Goal: Task Accomplishment & Management: Manage account settings

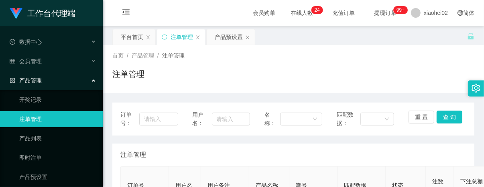
scroll to position [150, 0]
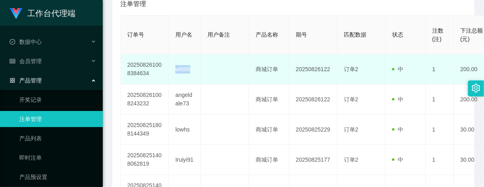
click at [209, 69] on tr "202508261008384634 wl888 商城订单 20250826122 订单2 中 1 200.00 400.00 200.00" at bounding box center [346, 69] width 451 height 30
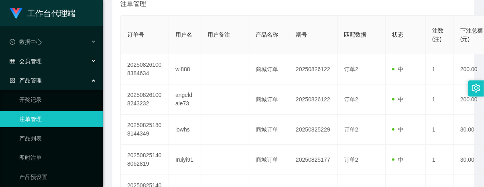
click at [33, 63] on span "会员管理" at bounding box center [26, 61] width 32 height 6
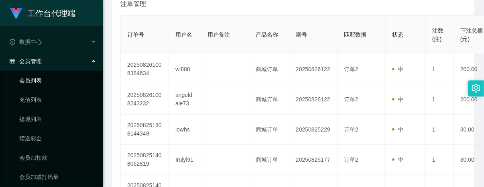
click at [37, 79] on link "会员列表" at bounding box center [57, 80] width 77 height 16
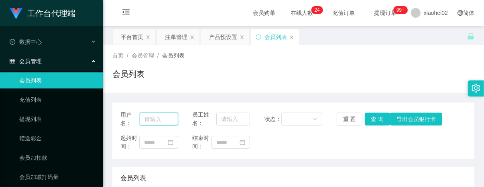
click at [158, 122] on input "text" at bounding box center [159, 118] width 39 height 13
paste input "wl888"
type input "wl888"
click at [374, 115] on button "查 询" at bounding box center [378, 118] width 26 height 13
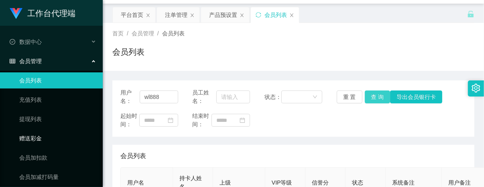
scroll to position [45, 0]
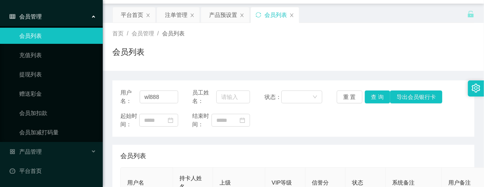
click at [41, 35] on link "会员列表" at bounding box center [57, 36] width 77 height 16
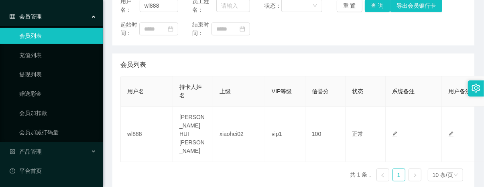
scroll to position [122, 0]
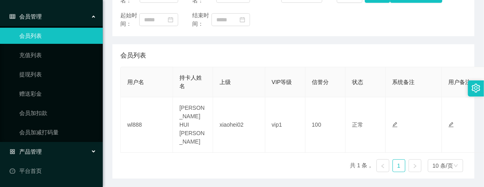
click at [30, 152] on span "产品管理" at bounding box center [26, 151] width 32 height 6
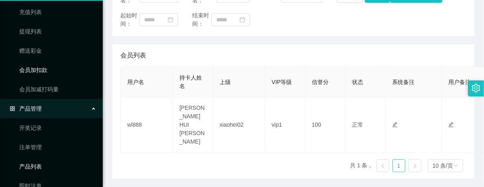
scroll to position [141, 0]
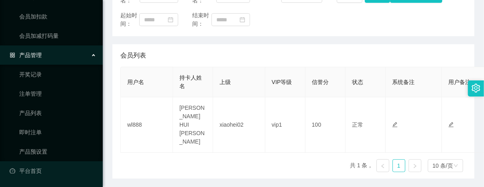
click at [35, 85] on ul "开奖记录 注单管理 产品列表 即时注单 产品预设置" at bounding box center [51, 113] width 103 height 96
click at [35, 95] on link "注单管理" at bounding box center [57, 93] width 77 height 16
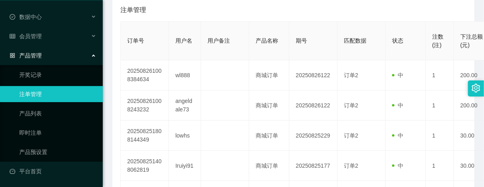
scroll to position [150, 0]
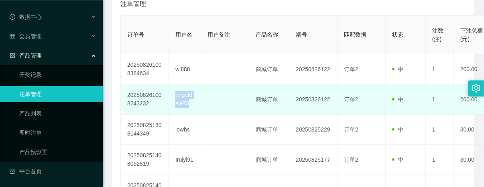
drag, startPoint x: 174, startPoint y: 95, endPoint x: 189, endPoint y: 105, distance: 18.4
click at [189, 105] on td "angeldale73" at bounding box center [185, 99] width 32 height 30
copy td "angeldale73"
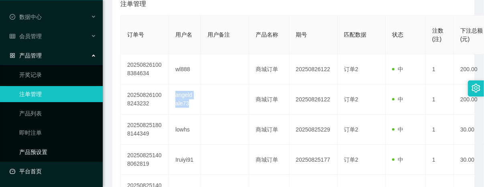
click at [35, 153] on link "产品预设置" at bounding box center [57, 152] width 77 height 16
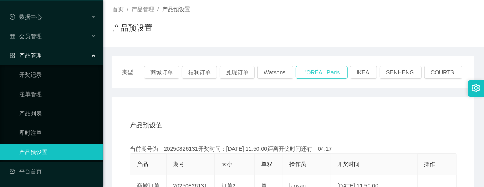
scroll to position [150, 0]
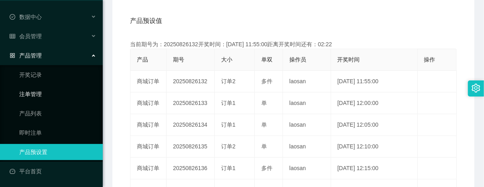
drag, startPoint x: 40, startPoint y: 92, endPoint x: 51, endPoint y: 90, distance: 10.6
click at [40, 92] on link "注单管理" at bounding box center [57, 94] width 77 height 16
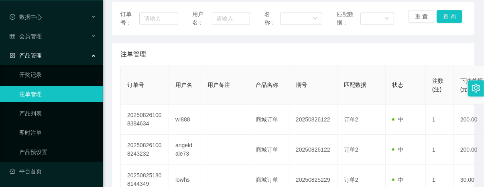
scroll to position [150, 0]
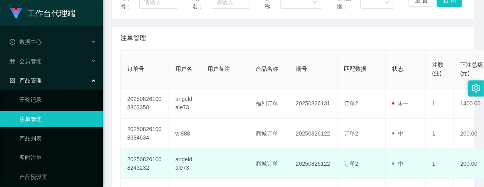
scroll to position [100, 0]
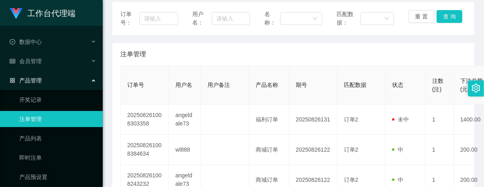
click at [43, 117] on link "注单管理" at bounding box center [57, 119] width 77 height 16
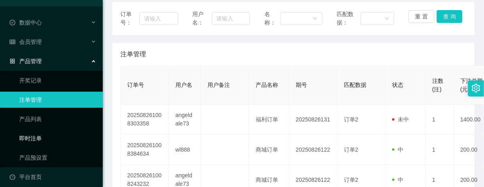
scroll to position [25, 0]
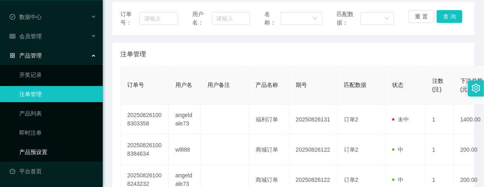
click at [39, 148] on link "产品预设置" at bounding box center [57, 152] width 77 height 16
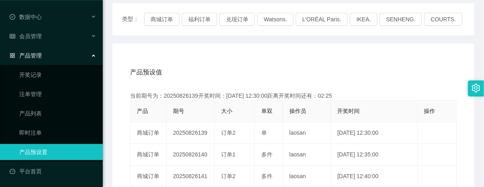
scroll to position [50, 0]
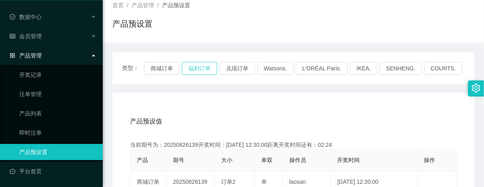
click at [202, 65] on button "福利订单" at bounding box center [199, 68] width 35 height 13
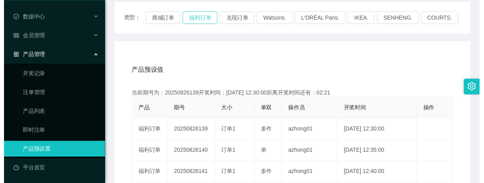
scroll to position [150, 0]
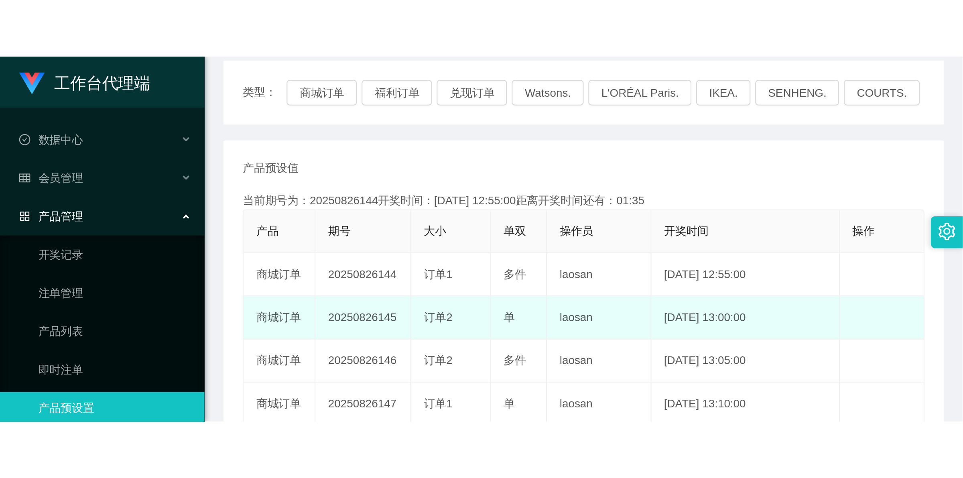
scroll to position [11, 0]
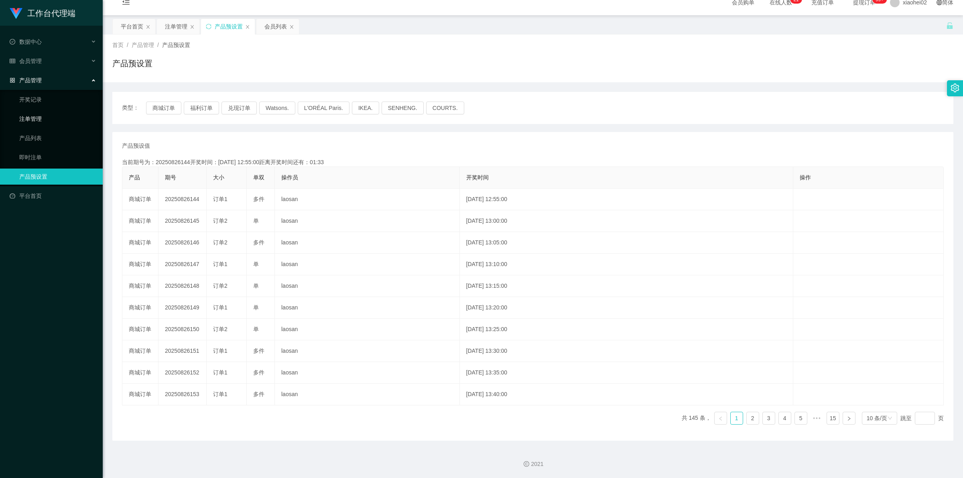
drag, startPoint x: 25, startPoint y: 122, endPoint x: 51, endPoint y: 128, distance: 26.2
click at [25, 122] on link "注单管理" at bounding box center [57, 119] width 77 height 16
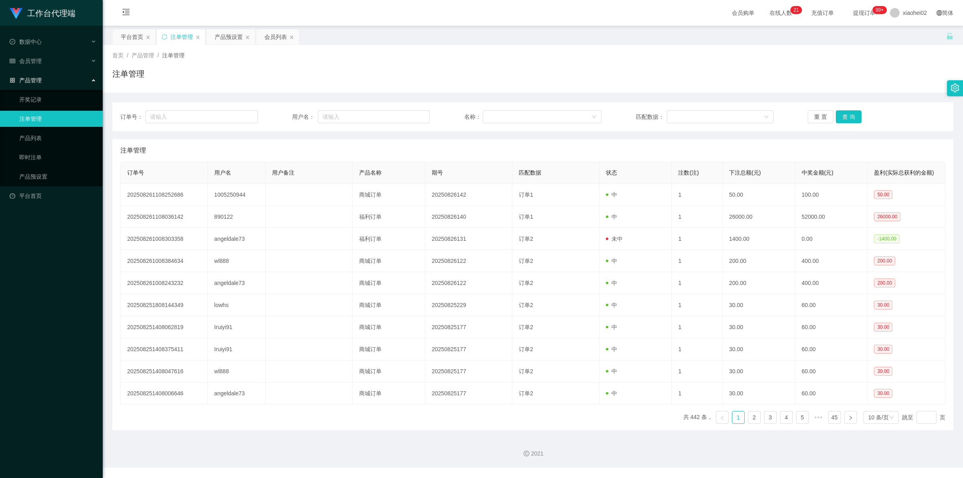
click at [71, 121] on link "注单管理" at bounding box center [57, 119] width 77 height 16
click at [43, 181] on link "产品预设置" at bounding box center [57, 177] width 77 height 16
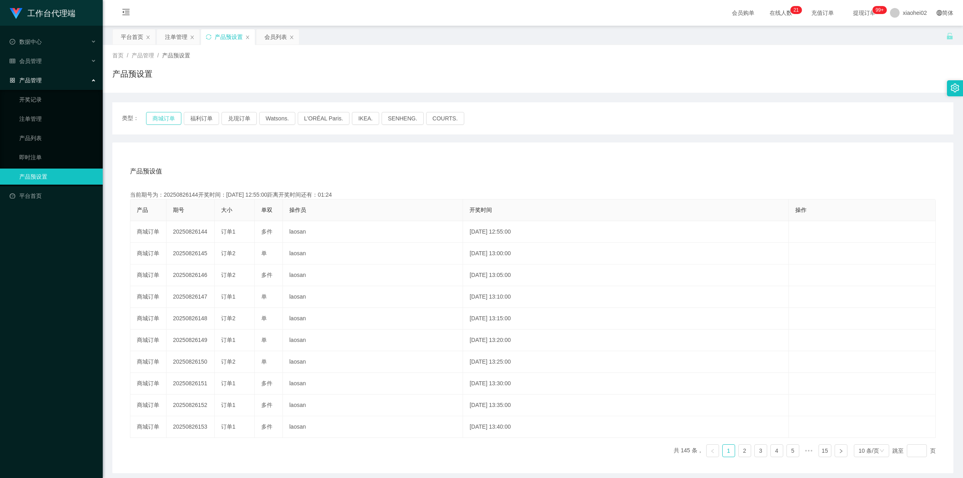
click at [167, 115] on button "商城订单" at bounding box center [163, 118] width 35 height 13
click at [203, 116] on button "福利订单" at bounding box center [201, 118] width 35 height 13
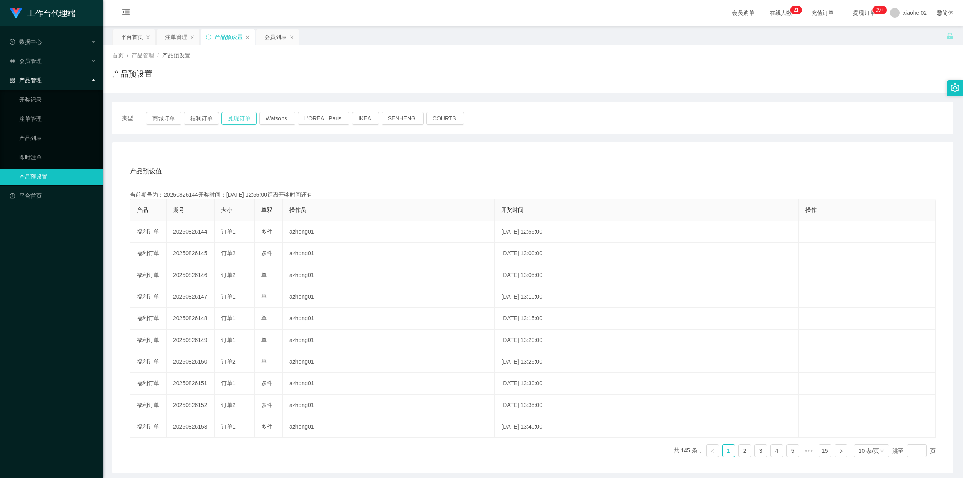
click at [236, 115] on button "兑现订单" at bounding box center [238, 118] width 35 height 13
click at [162, 118] on button "商城订单" at bounding box center [163, 118] width 35 height 13
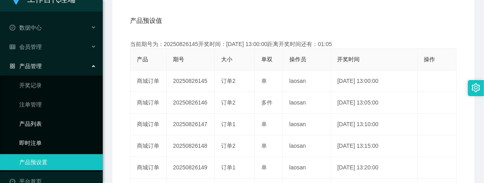
scroll to position [28, 0]
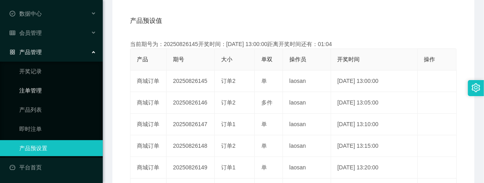
drag, startPoint x: 26, startPoint y: 93, endPoint x: 41, endPoint y: 93, distance: 14.9
click at [26, 93] on link "注单管理" at bounding box center [57, 91] width 77 height 16
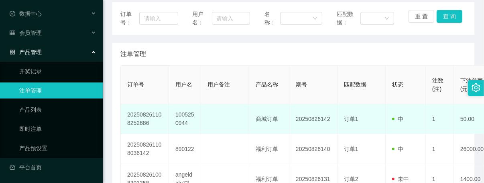
scroll to position [201, 0]
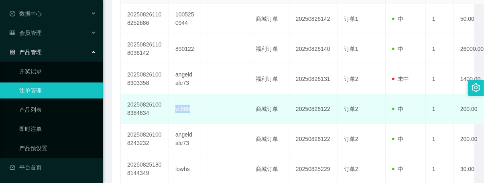
drag, startPoint x: 175, startPoint y: 111, endPoint x: 195, endPoint y: 110, distance: 20.5
click at [195, 110] on td "wl888" at bounding box center [185, 109] width 32 height 30
copy td "wl888"
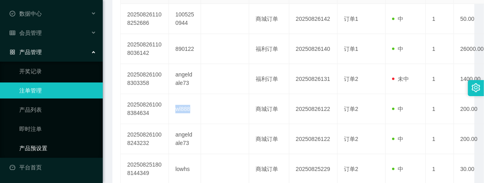
click at [45, 147] on link "产品预设置" at bounding box center [57, 148] width 77 height 16
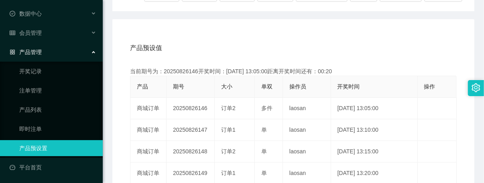
scroll to position [100, 0]
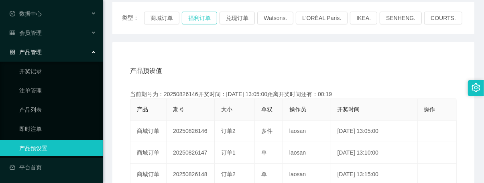
click at [209, 18] on button "福利订单" at bounding box center [199, 18] width 35 height 13
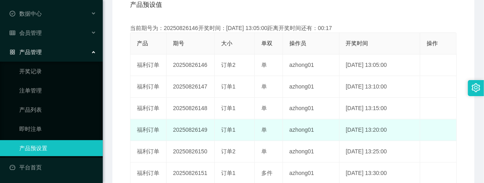
scroll to position [150, 0]
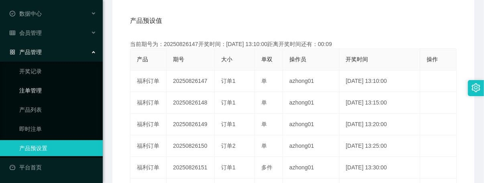
drag, startPoint x: 32, startPoint y: 86, endPoint x: 49, endPoint y: 87, distance: 16.5
click at [32, 86] on link "注单管理" at bounding box center [57, 91] width 77 height 16
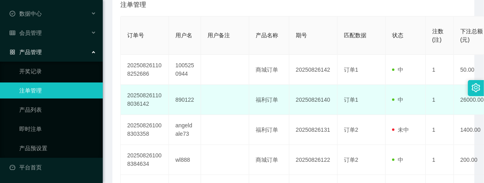
scroll to position [150, 0]
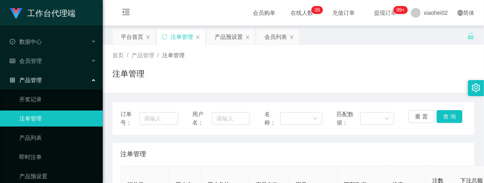
scroll to position [150, 0]
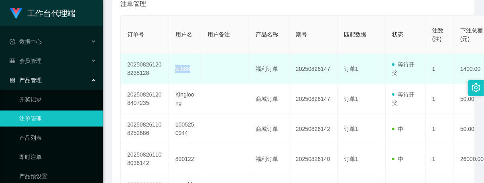
copy td "wl888"
drag, startPoint x: 173, startPoint y: 67, endPoint x: 197, endPoint y: 68, distance: 23.7
click at [197, 68] on td "wl888" at bounding box center [185, 69] width 32 height 30
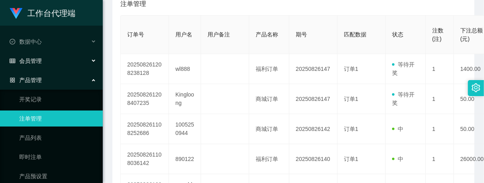
click at [47, 59] on div "会员管理" at bounding box center [51, 61] width 103 height 16
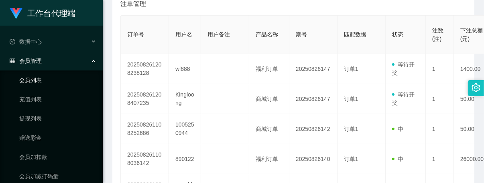
click at [31, 81] on link "会员列表" at bounding box center [57, 80] width 77 height 16
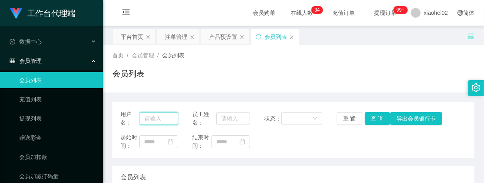
click at [152, 121] on input "text" at bounding box center [159, 118] width 39 height 13
paste input "wl888"
type input "wl888"
click at [370, 113] on button "查 询" at bounding box center [378, 118] width 26 height 13
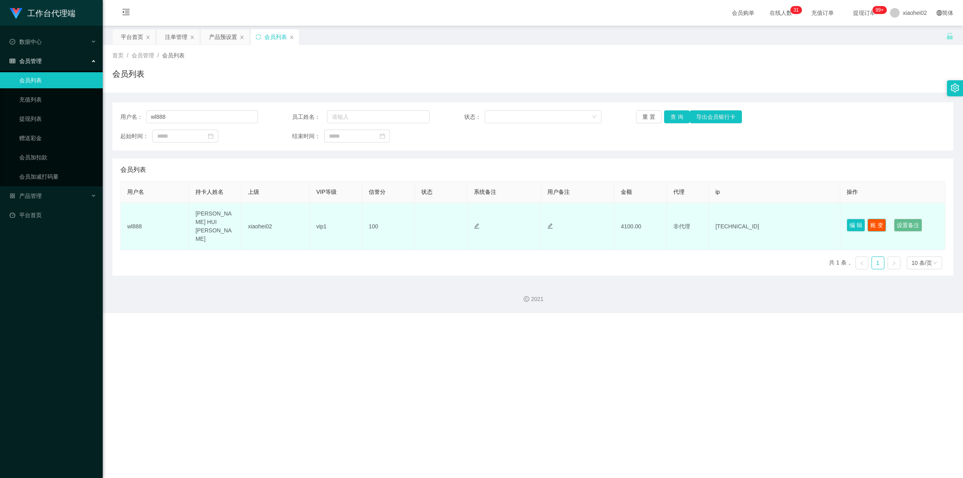
click at [483, 183] on button "账 变" at bounding box center [876, 225] width 18 height 13
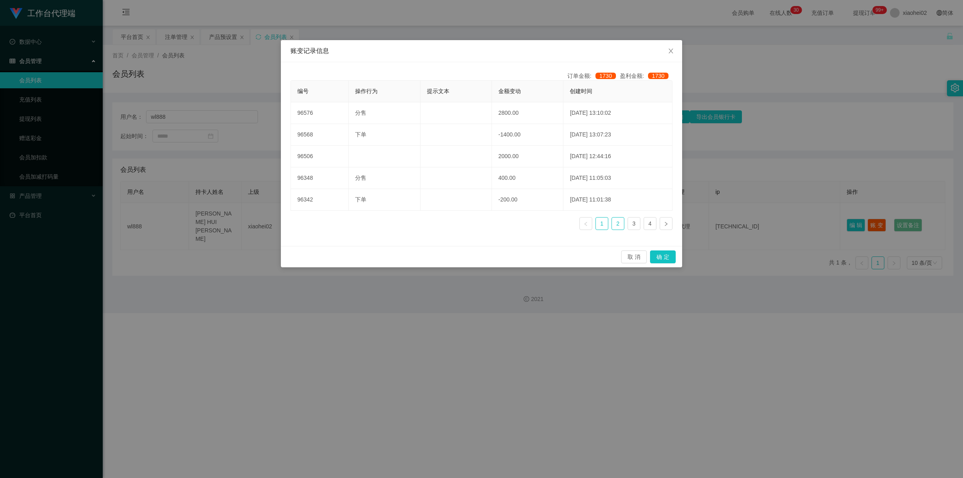
click at [483, 183] on link "2" at bounding box center [618, 223] width 12 height 12
click at [483, 183] on link "1" at bounding box center [602, 223] width 12 height 12
click at [483, 49] on icon "图标: close" at bounding box center [670, 51] width 4 height 5
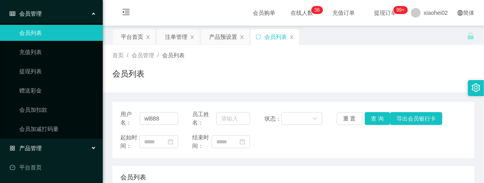
drag, startPoint x: 37, startPoint y: 145, endPoint x: 43, endPoint y: 143, distance: 5.7
click at [37, 145] on span "产品管理" at bounding box center [26, 148] width 32 height 6
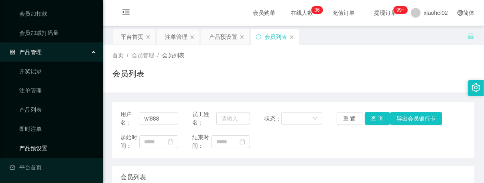
click at [39, 148] on link "产品预设置" at bounding box center [57, 148] width 77 height 16
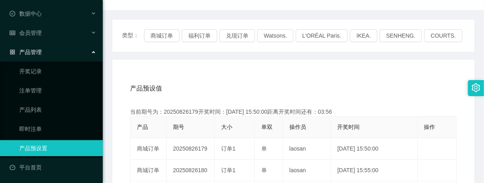
scroll to position [100, 0]
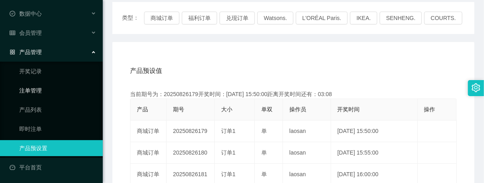
click at [35, 84] on link "注单管理" at bounding box center [57, 91] width 77 height 16
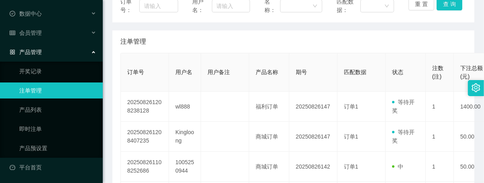
scroll to position [150, 0]
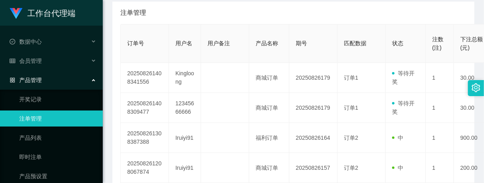
scroll to position [150, 0]
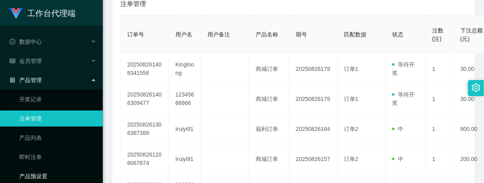
click at [43, 173] on link "产品预设置" at bounding box center [57, 177] width 77 height 16
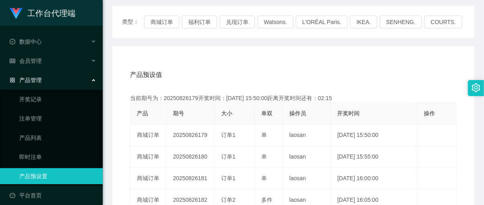
scroll to position [100, 0]
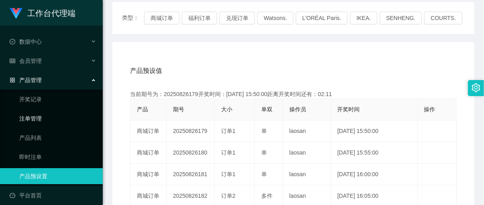
click at [21, 118] on link "注单管理" at bounding box center [57, 119] width 77 height 16
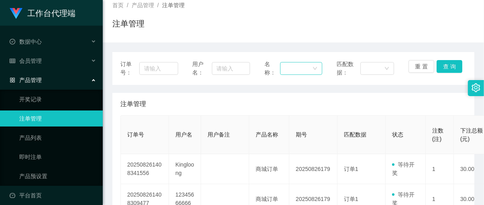
scroll to position [100, 0]
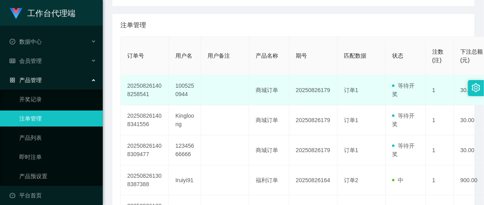
scroll to position [150, 0]
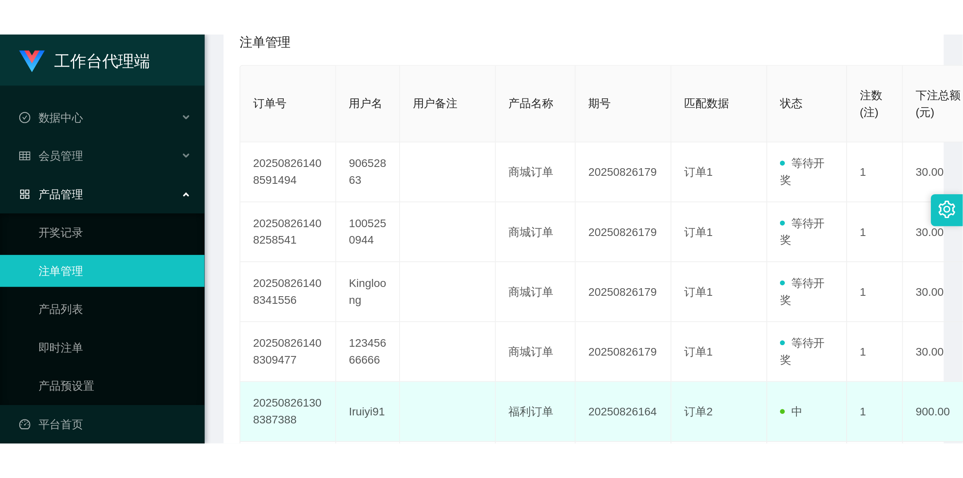
scroll to position [1, 0]
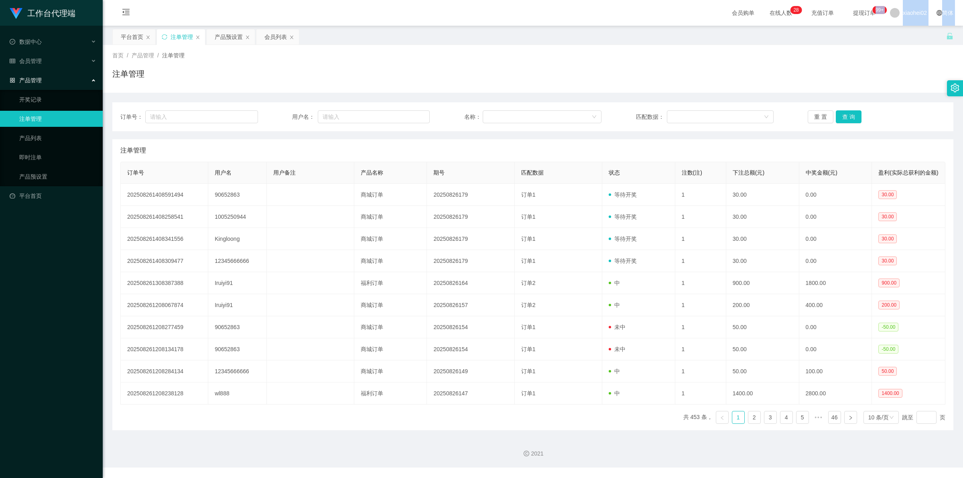
drag, startPoint x: 857, startPoint y: 12, endPoint x: 841, endPoint y: 28, distance: 22.7
click at [483, 28] on section "会员购单 在线人数 0 1 2 3 4 5 6 7 8 9 0 1 2 3 4 5 6 7 8 9 0 1 2 3 4 5 6 7 8 9 0 1 2 3 4…" at bounding box center [533, 233] width 860 height 467
click at [483, 33] on div "平台首页 注单管理 产品预设置 会员列表" at bounding box center [529, 43] width 834 height 28
click at [483, 11] on span "xiaohei02" at bounding box center [915, 13] width 24 height 26
click at [483, 32] on span "退出登录" at bounding box center [902, 35] width 22 height 6
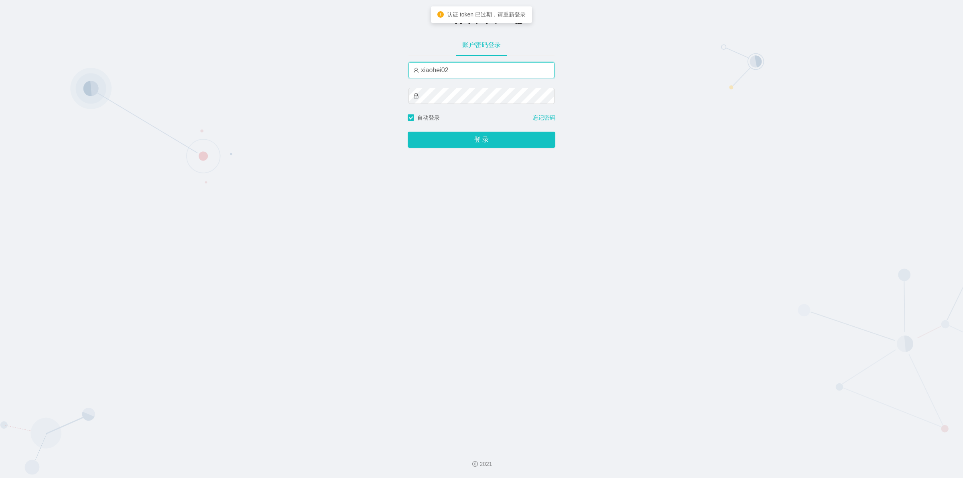
click at [471, 69] on input "xiaohei02" at bounding box center [481, 70] width 146 height 16
type input "xiaohei04"
click at [408, 132] on button "登 录" at bounding box center [482, 140] width 148 height 16
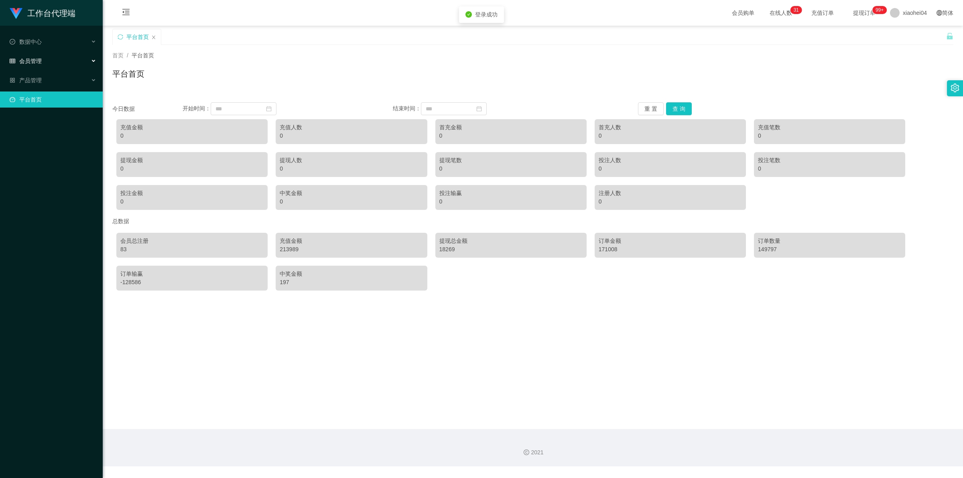
click at [38, 62] on span "会员管理" at bounding box center [26, 61] width 32 height 6
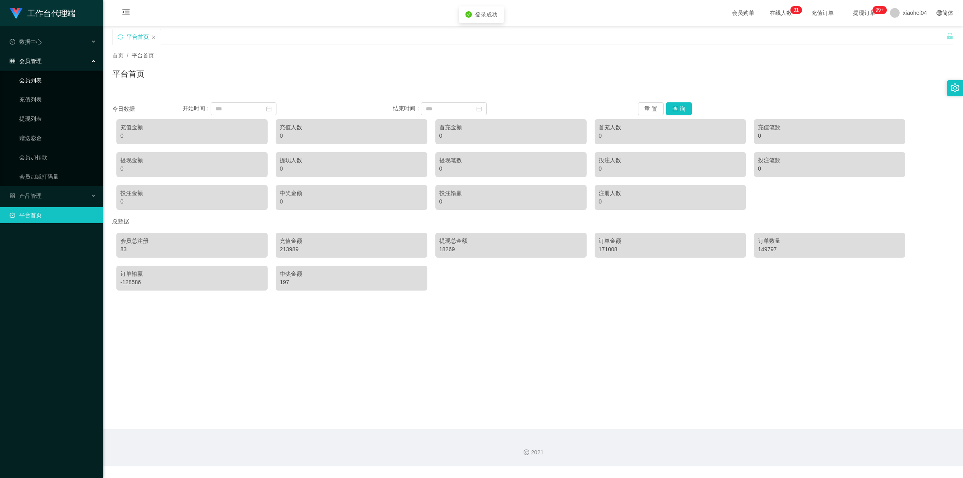
click at [23, 79] on link "会员列表" at bounding box center [57, 80] width 77 height 16
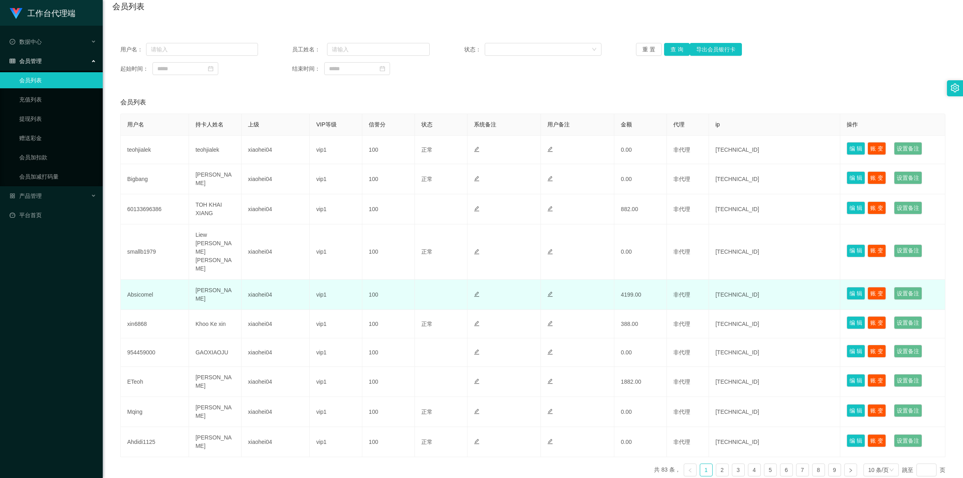
scroll to position [77, 0]
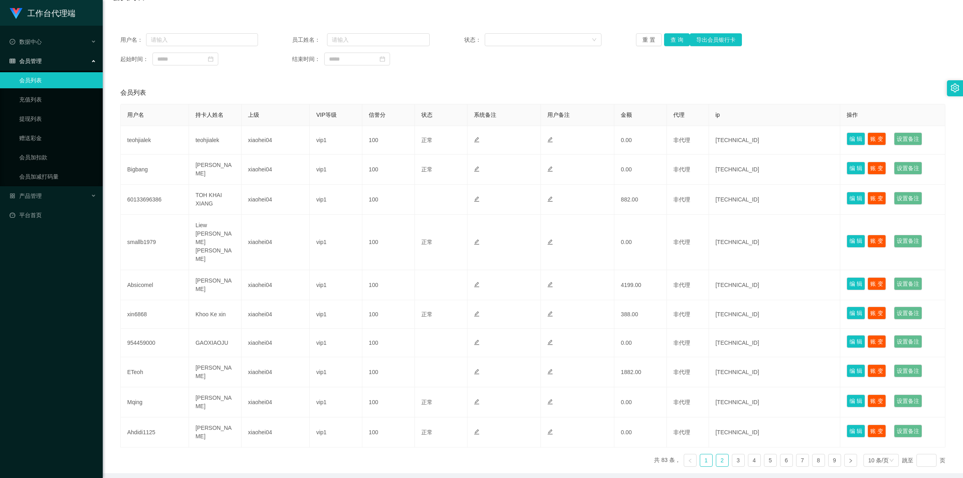
click at [483, 205] on link "2" at bounding box center [722, 460] width 12 height 12
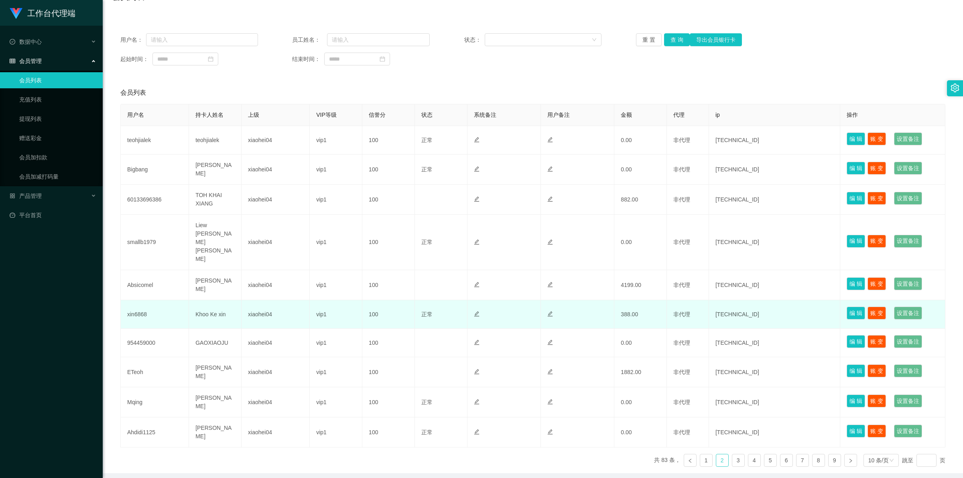
scroll to position [75, 0]
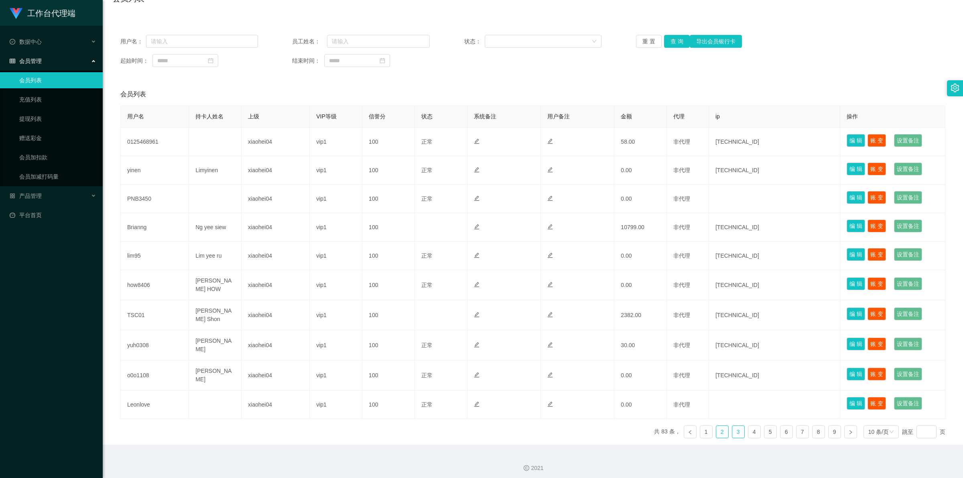
click at [483, 205] on link "3" at bounding box center [738, 432] width 12 height 12
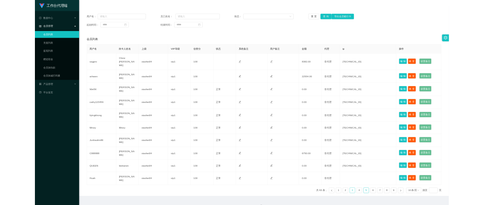
scroll to position [79, 0]
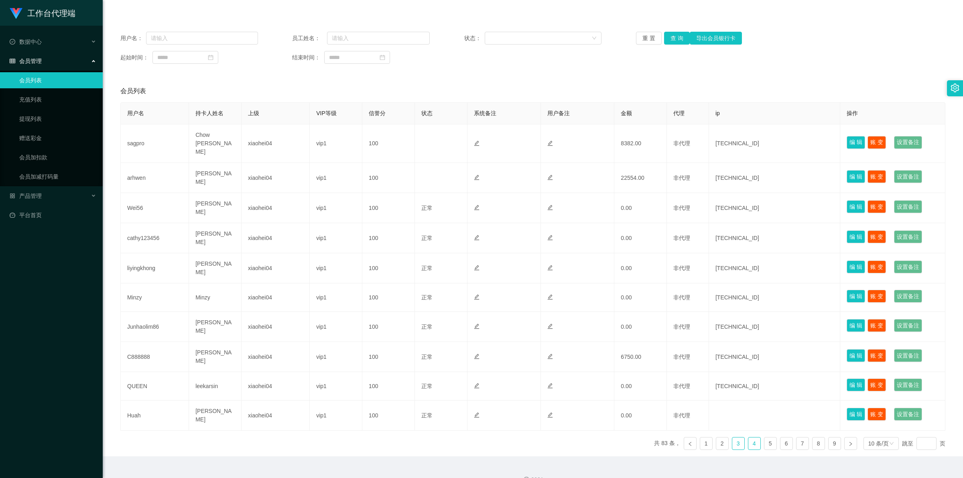
click at [483, 205] on link "4" at bounding box center [754, 443] width 12 height 12
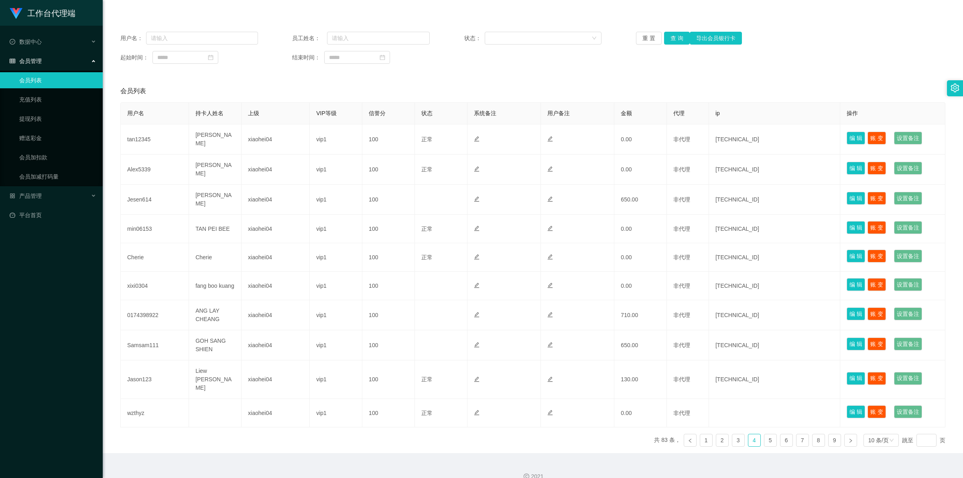
click at [44, 81] on link "会员列表" at bounding box center [57, 80] width 77 height 16
click at [32, 58] on span "会员管理" at bounding box center [26, 61] width 32 height 6
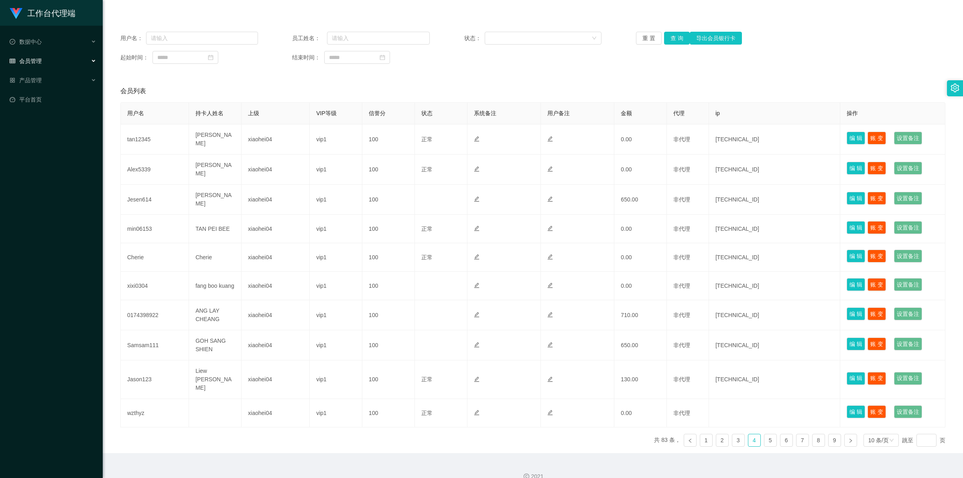
click at [39, 56] on div "会员管理" at bounding box center [51, 61] width 103 height 16
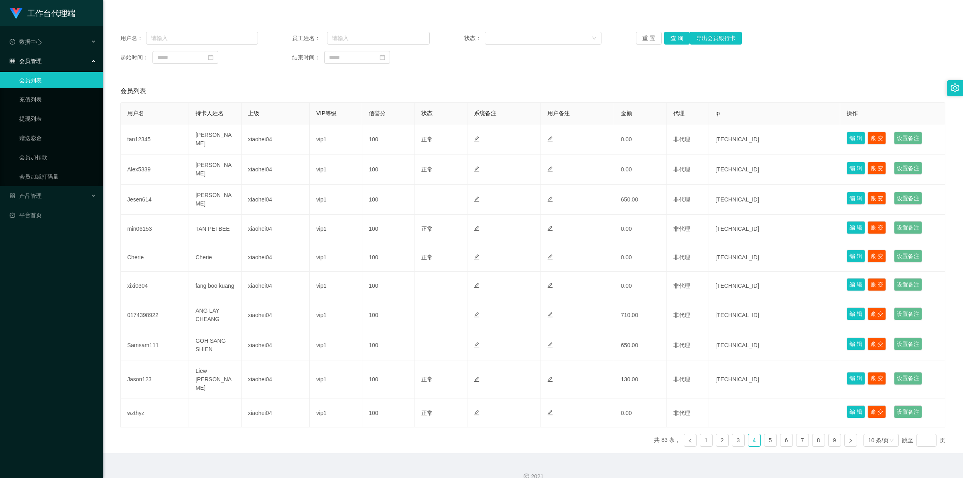
click at [32, 69] on li "会员管理 会员列表 充值列表 提现列表 赠送彩金 会员加扣款 会员加减打码量" at bounding box center [51, 119] width 103 height 133
click at [31, 78] on link "会员列表" at bounding box center [57, 80] width 77 height 16
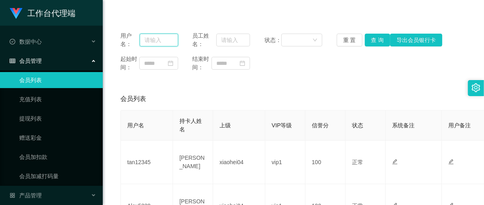
click at [153, 40] on input "text" at bounding box center [159, 40] width 39 height 13
paste input "[PERSON_NAME]"
click at [368, 39] on button "查 询" at bounding box center [378, 40] width 26 height 13
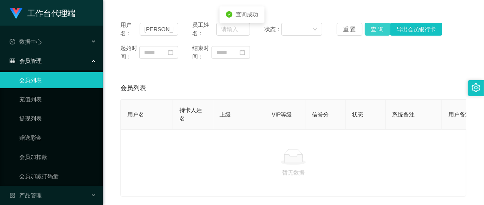
scroll to position [79, 0]
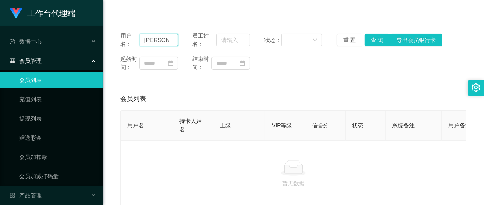
click at [160, 39] on input "[PERSON_NAME]" at bounding box center [159, 40] width 39 height 13
drag, startPoint x: 144, startPoint y: 35, endPoint x: 179, endPoint y: 41, distance: 35.8
click at [179, 41] on div "用户名： [PERSON_NAME] 员工姓名： 状态： 重 置 查 询 导出会员银行卡" at bounding box center [293, 40] width 346 height 17
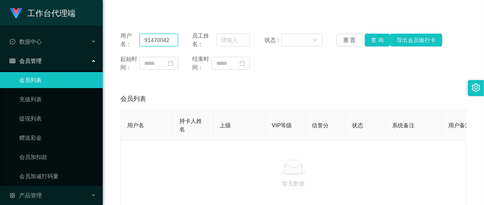
type input "91470042"
click at [371, 43] on button "查 询" at bounding box center [378, 40] width 26 height 13
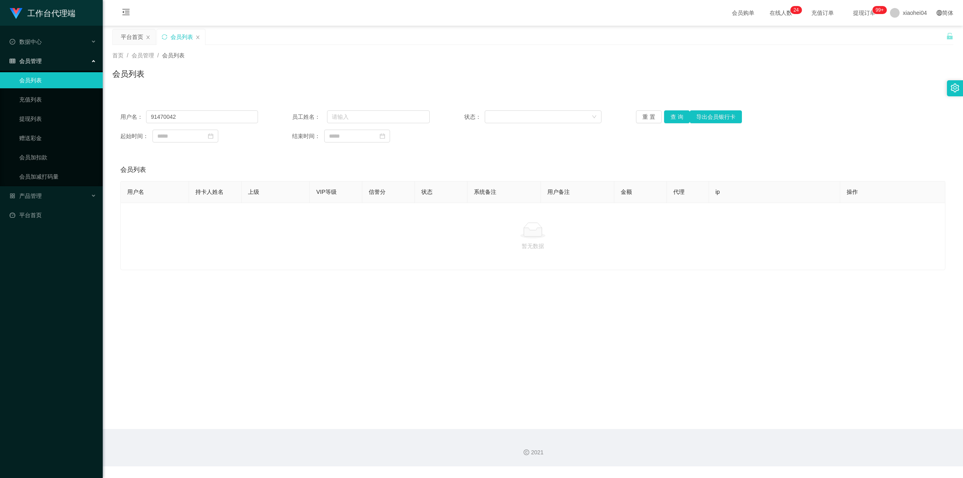
drag, startPoint x: 910, startPoint y: 17, endPoint x: 879, endPoint y: 39, distance: 38.0
click at [483, 17] on span "xiaohei04" at bounding box center [915, 13] width 24 height 26
click at [483, 39] on div "平台首页 会员列表" at bounding box center [529, 43] width 834 height 28
click at [483, 18] on span "xiaohei04" at bounding box center [915, 13] width 24 height 26
click at [483, 39] on span "退出登录" at bounding box center [902, 35] width 22 height 6
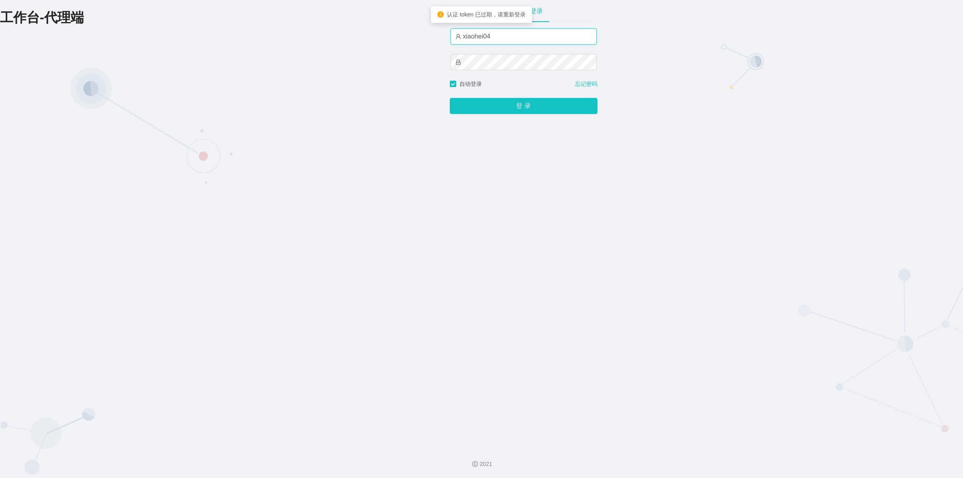
click at [483, 39] on input "xiaohei04" at bounding box center [524, 36] width 146 height 16
type input "xiaohei06"
click at [450, 98] on button "登 录" at bounding box center [524, 106] width 148 height 16
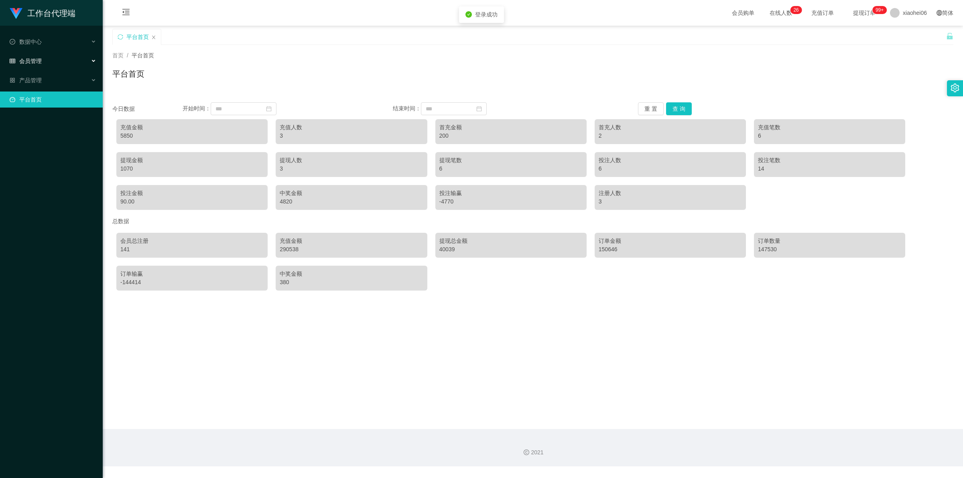
click at [39, 55] on div "会员管理" at bounding box center [51, 61] width 103 height 16
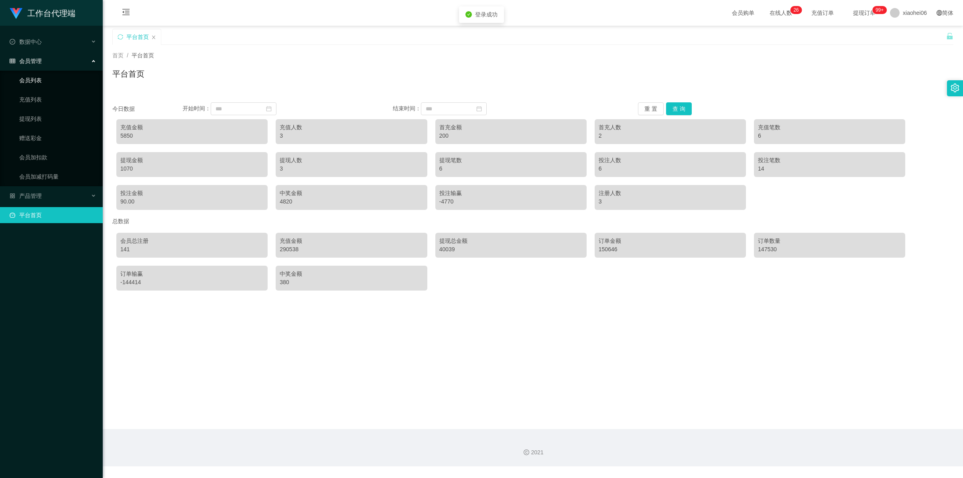
click at [37, 76] on link "会员列表" at bounding box center [57, 80] width 77 height 16
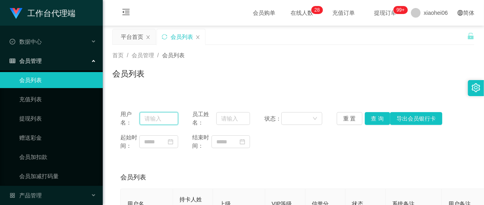
click at [148, 118] on input "text" at bounding box center [159, 118] width 39 height 13
paste input "91470042"
type input "91470042"
click at [370, 120] on button "查 询" at bounding box center [378, 118] width 26 height 13
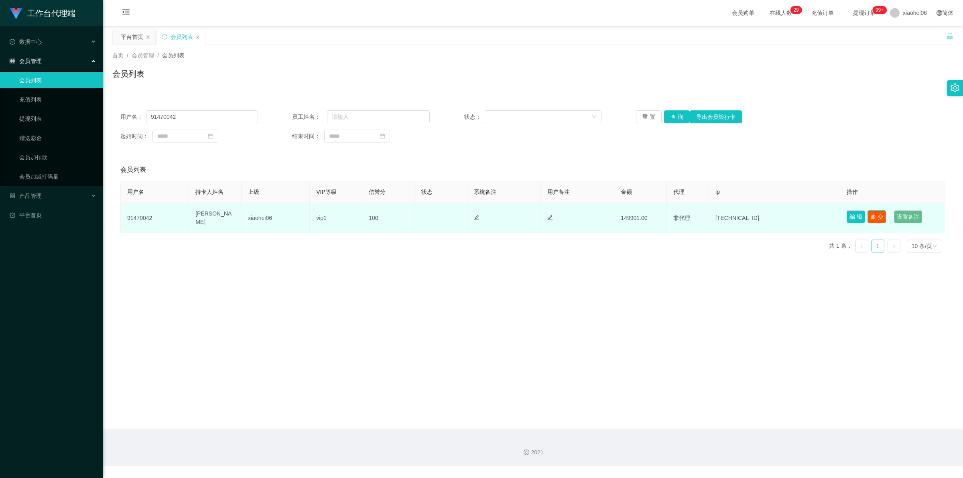
click at [483, 205] on button "账 变" at bounding box center [876, 216] width 18 height 13
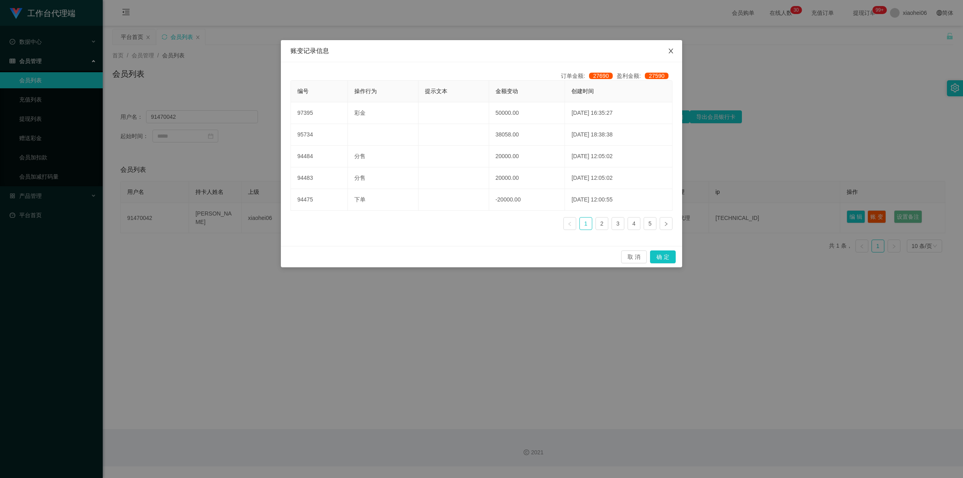
drag, startPoint x: 667, startPoint y: 51, endPoint x: 701, endPoint y: 59, distance: 34.7
click at [483, 51] on icon "图标: close" at bounding box center [671, 51] width 6 height 6
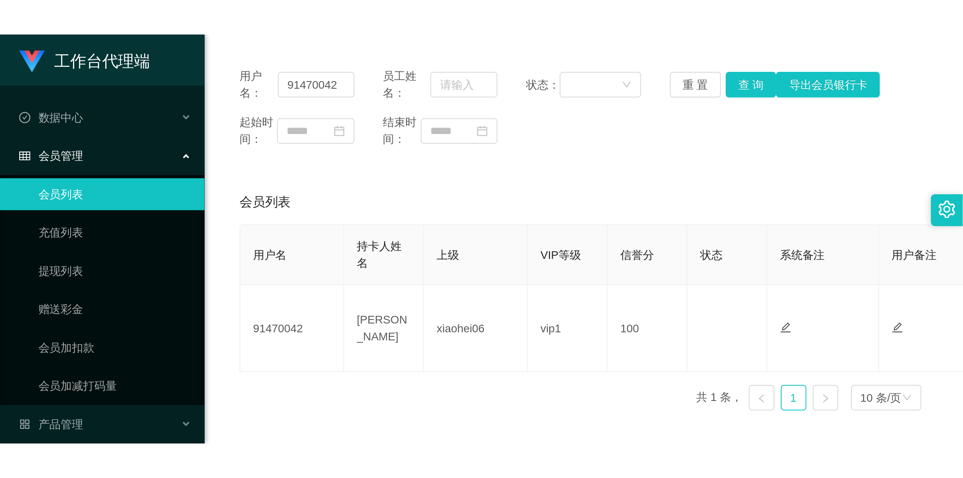
scroll to position [100, 0]
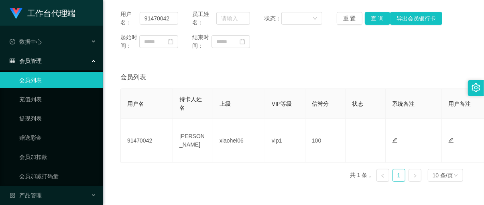
drag, startPoint x: 443, startPoint y: 43, endPoint x: 450, endPoint y: 8, distance: 34.9
click at [443, 40] on div "起始时间： 结束时间：" at bounding box center [293, 41] width 346 height 17
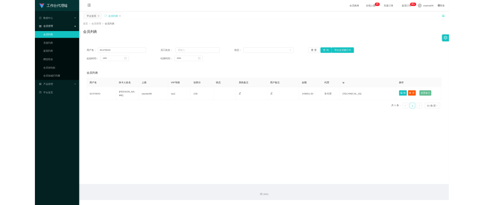
scroll to position [0, 0]
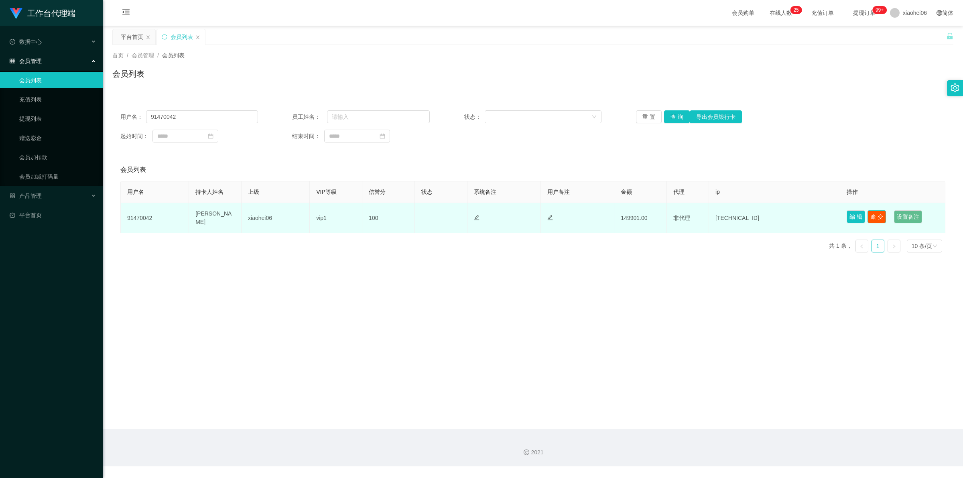
click at [483, 205] on button "账 变" at bounding box center [876, 216] width 18 height 13
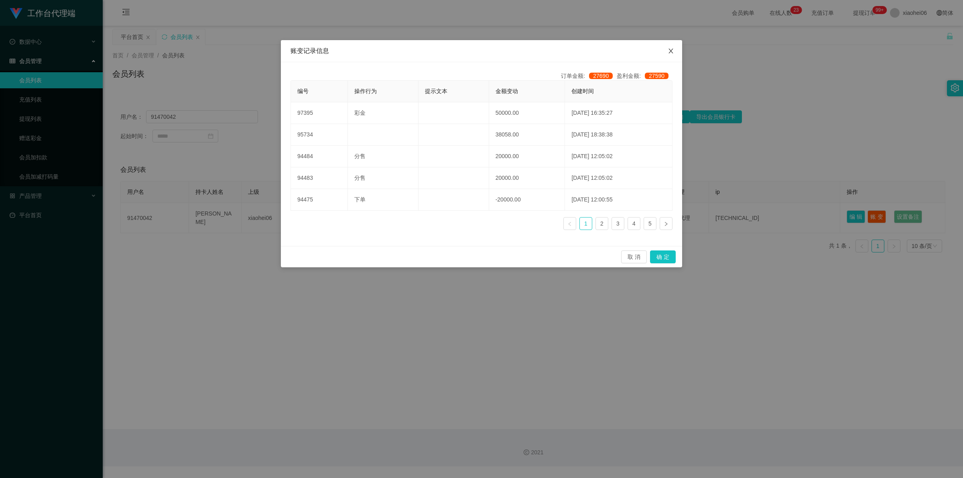
click at [483, 51] on icon "图标: close" at bounding box center [671, 51] width 6 height 6
